Goal: Task Accomplishment & Management: Use online tool/utility

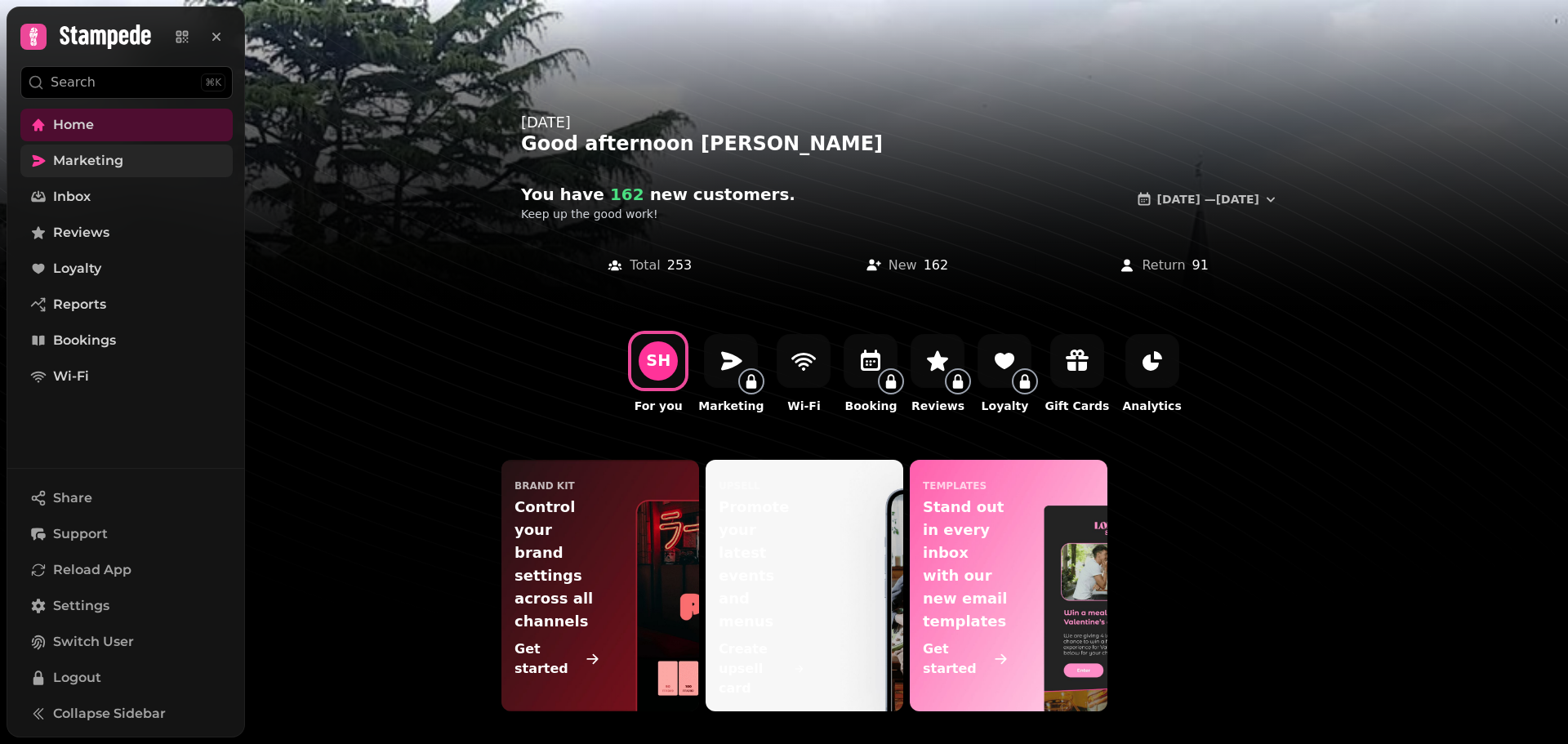
click at [109, 159] on span "Marketing" at bounding box center [88, 161] width 71 height 20
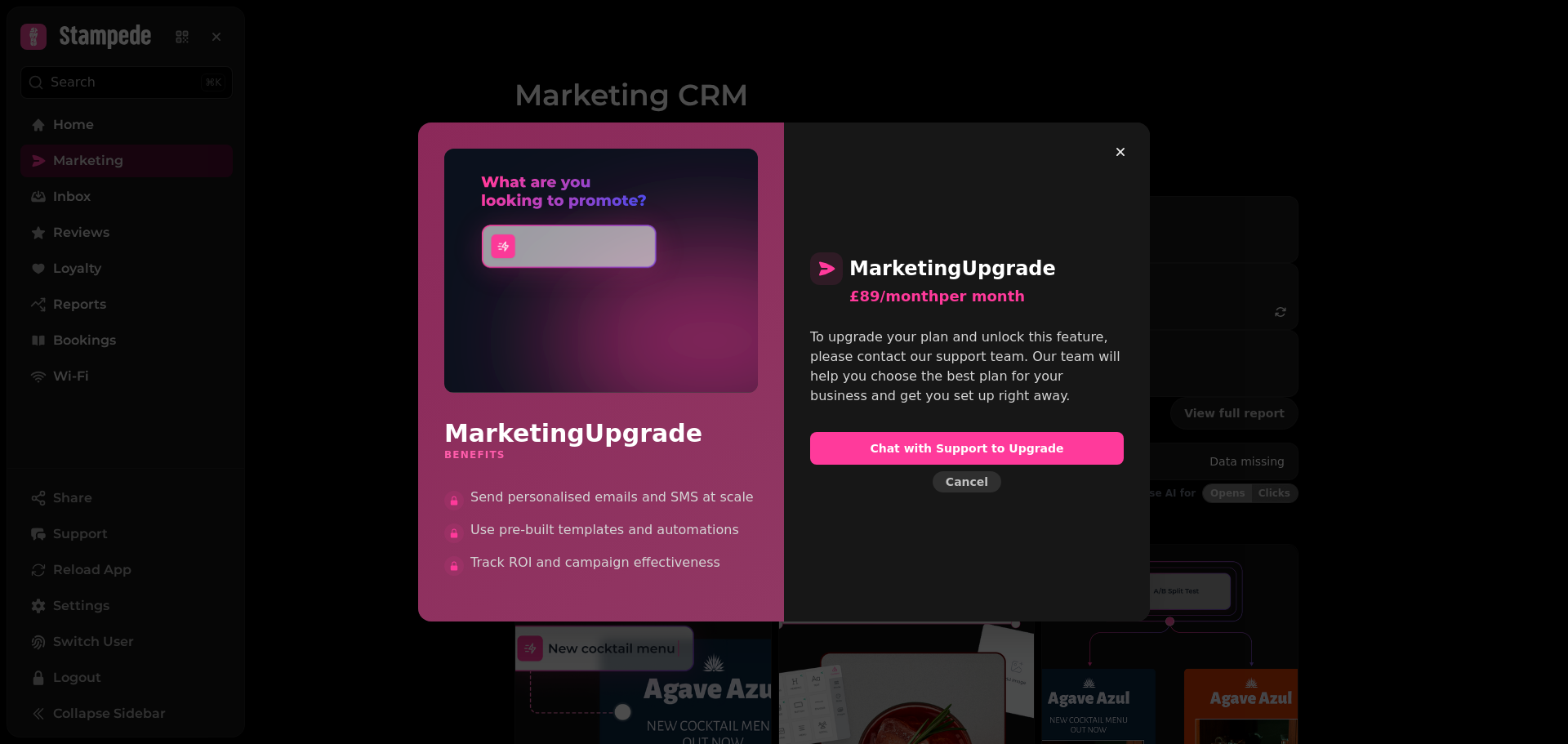
click at [973, 477] on span "Cancel" at bounding box center [967, 481] width 43 height 11
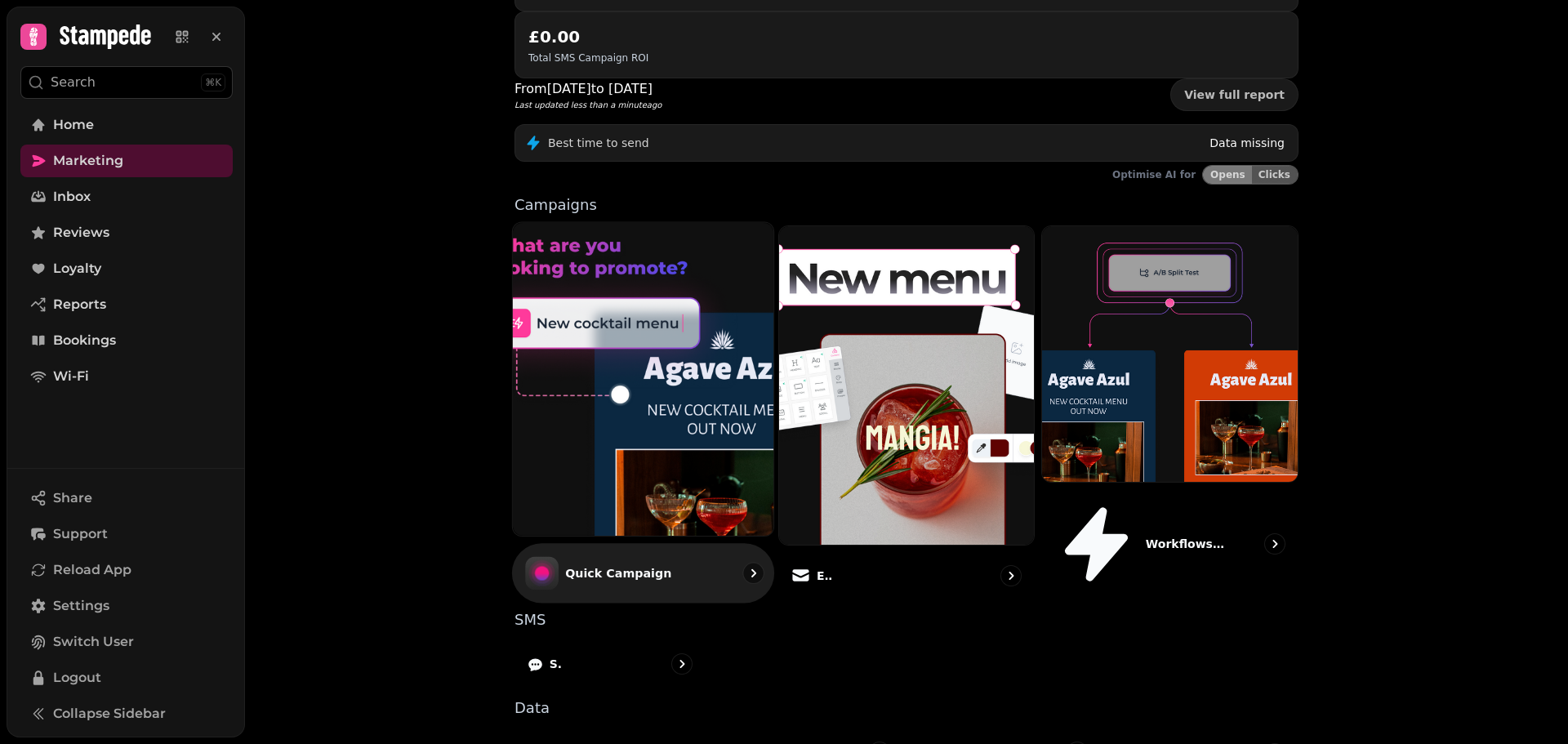
scroll to position [423, 0]
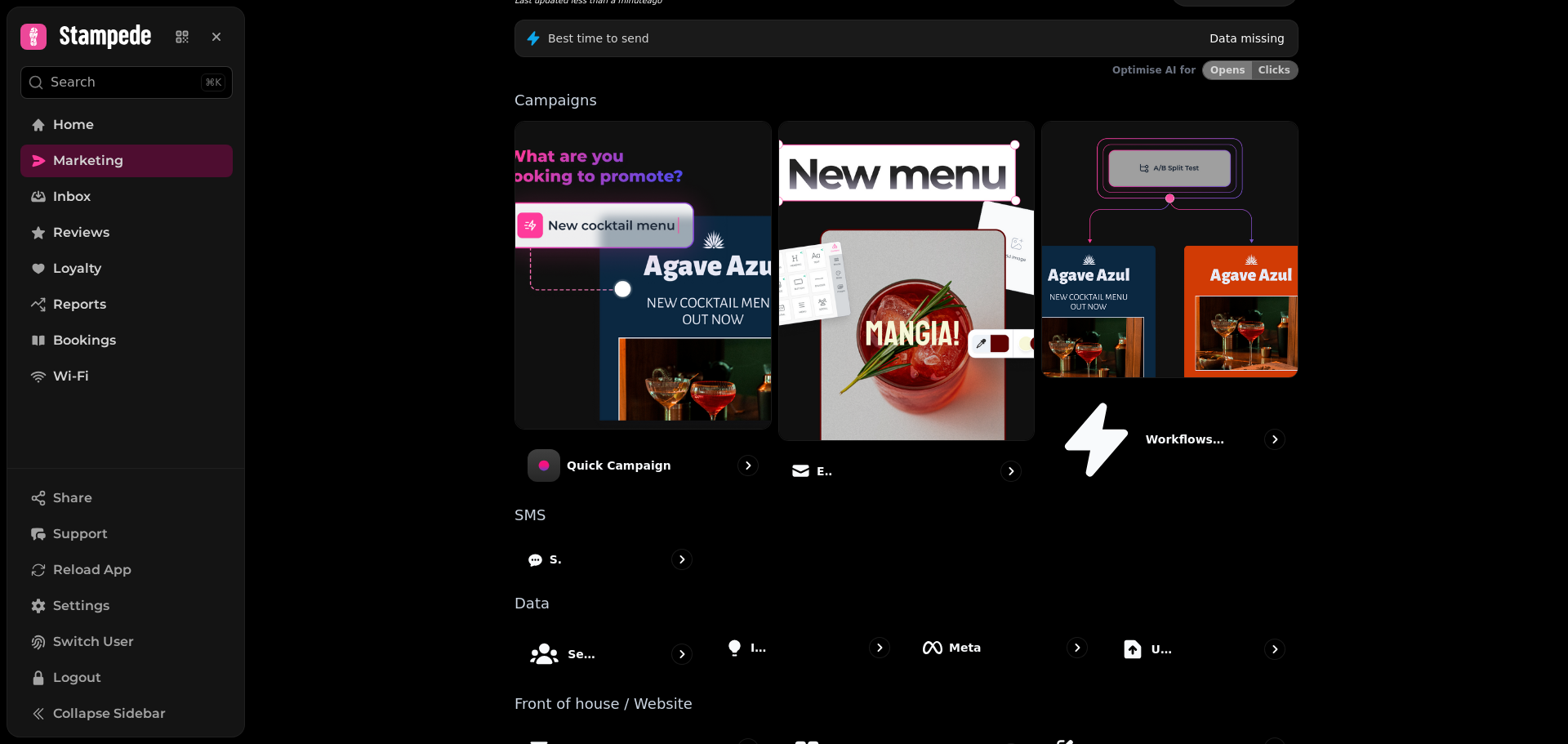
click at [573, 646] on p "Segments" at bounding box center [582, 654] width 31 height 17
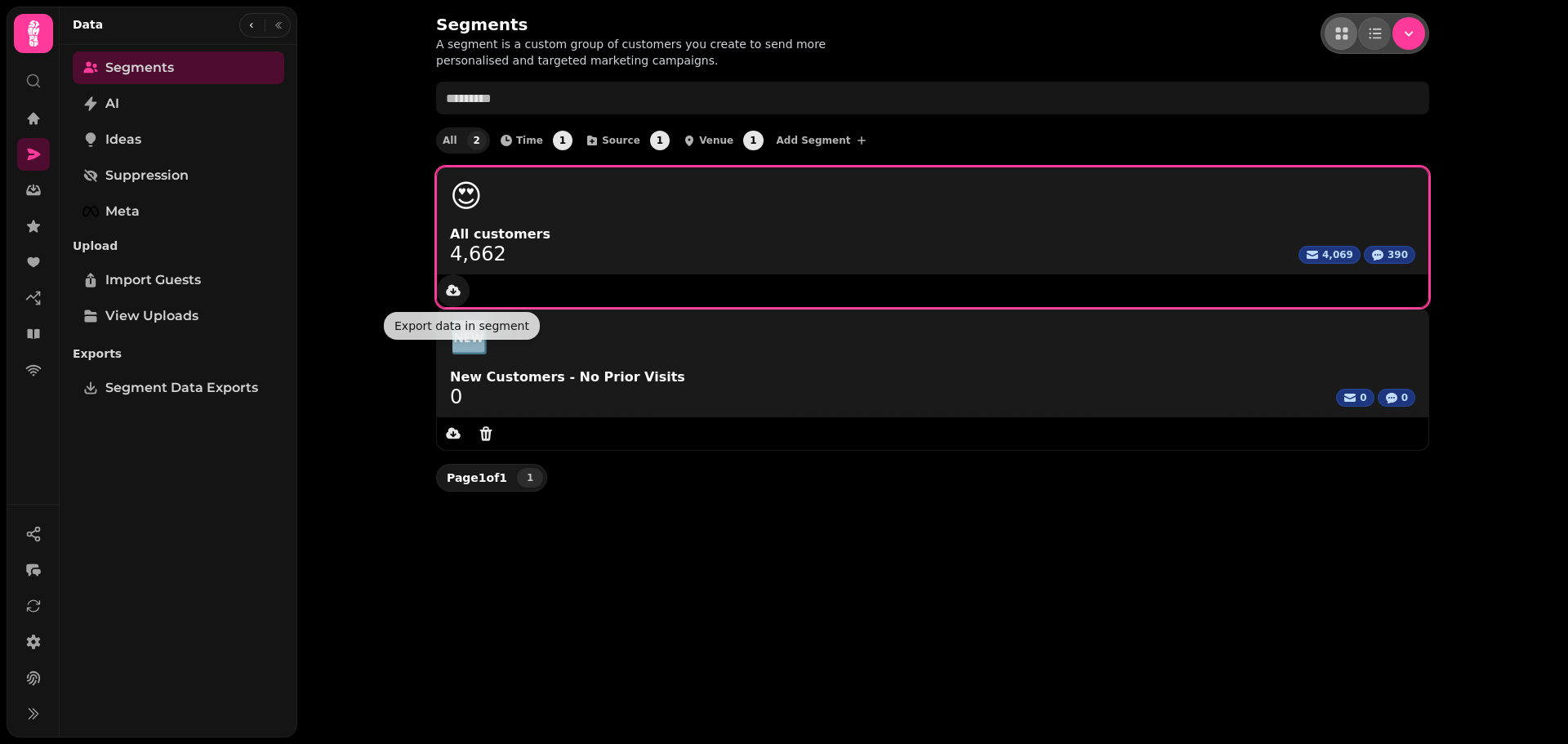
click at [456, 294] on icon "data export" at bounding box center [453, 290] width 15 height 11
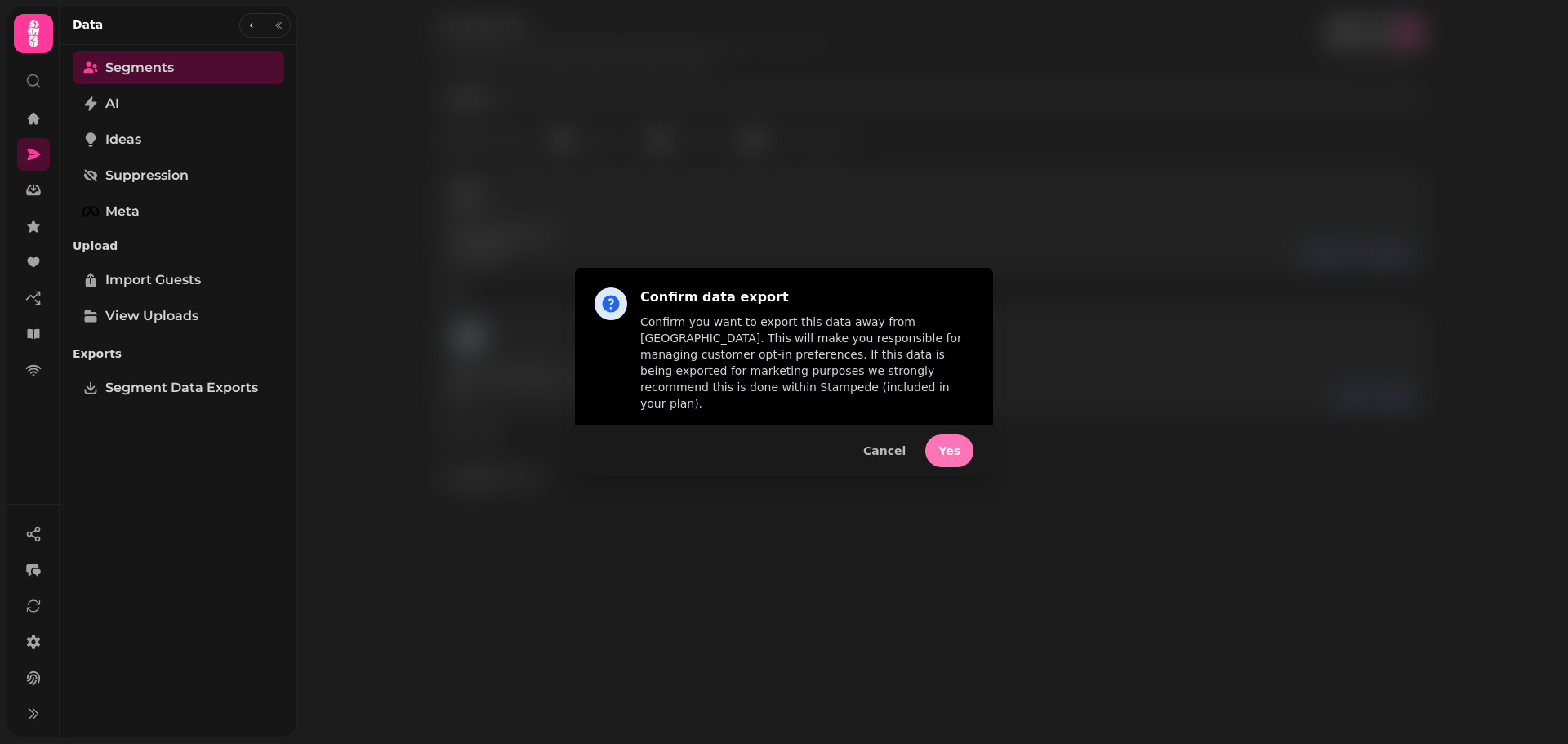
click at [962, 446] on button "Yes" at bounding box center [949, 450] width 48 height 33
